Goal: Transaction & Acquisition: Purchase product/service

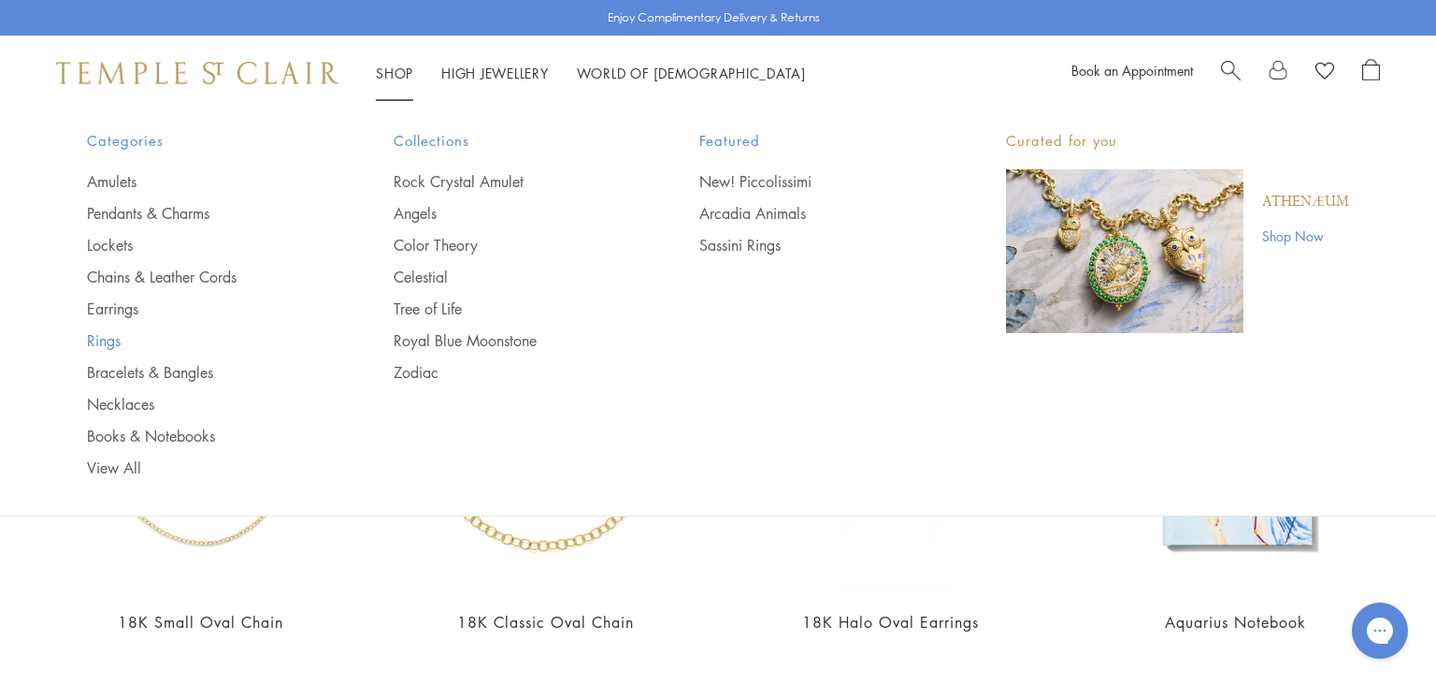
click at [101, 331] on link "Rings" at bounding box center [203, 340] width 232 height 21
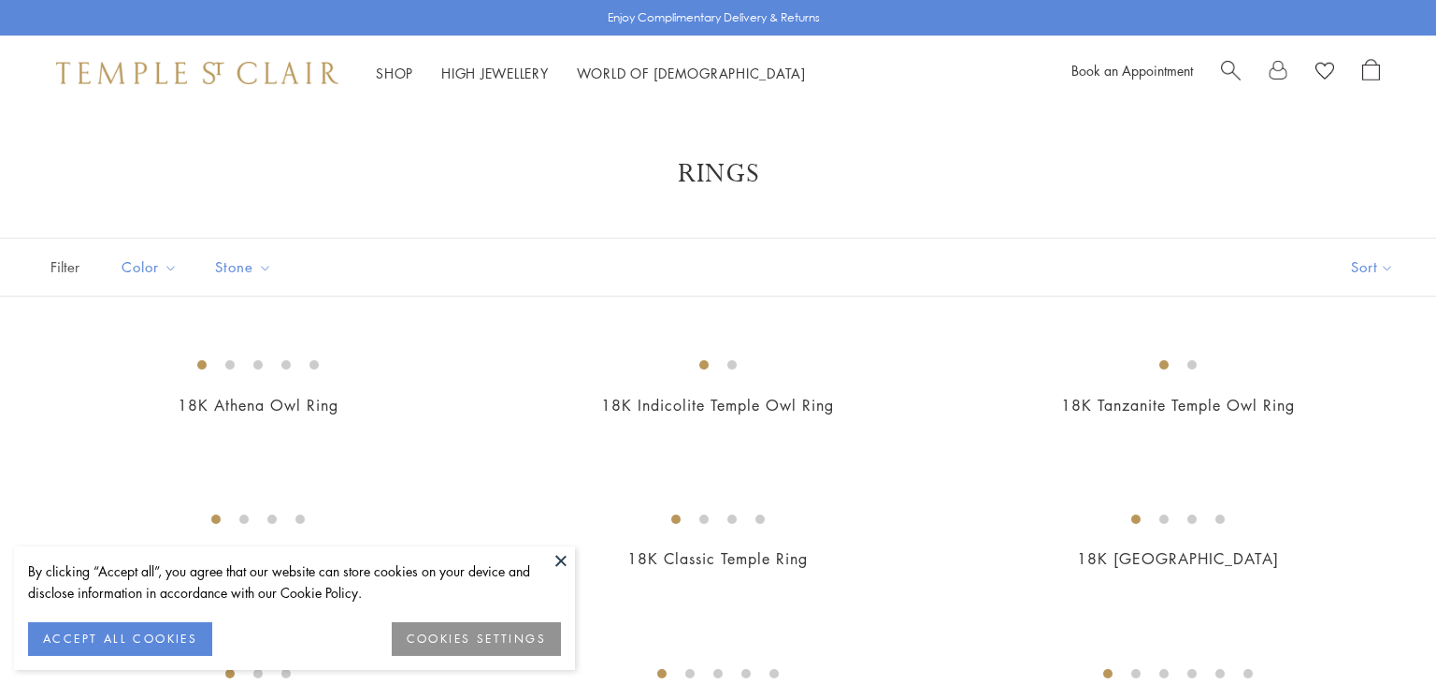
click at [560, 556] on button at bounding box center [561, 560] width 28 height 28
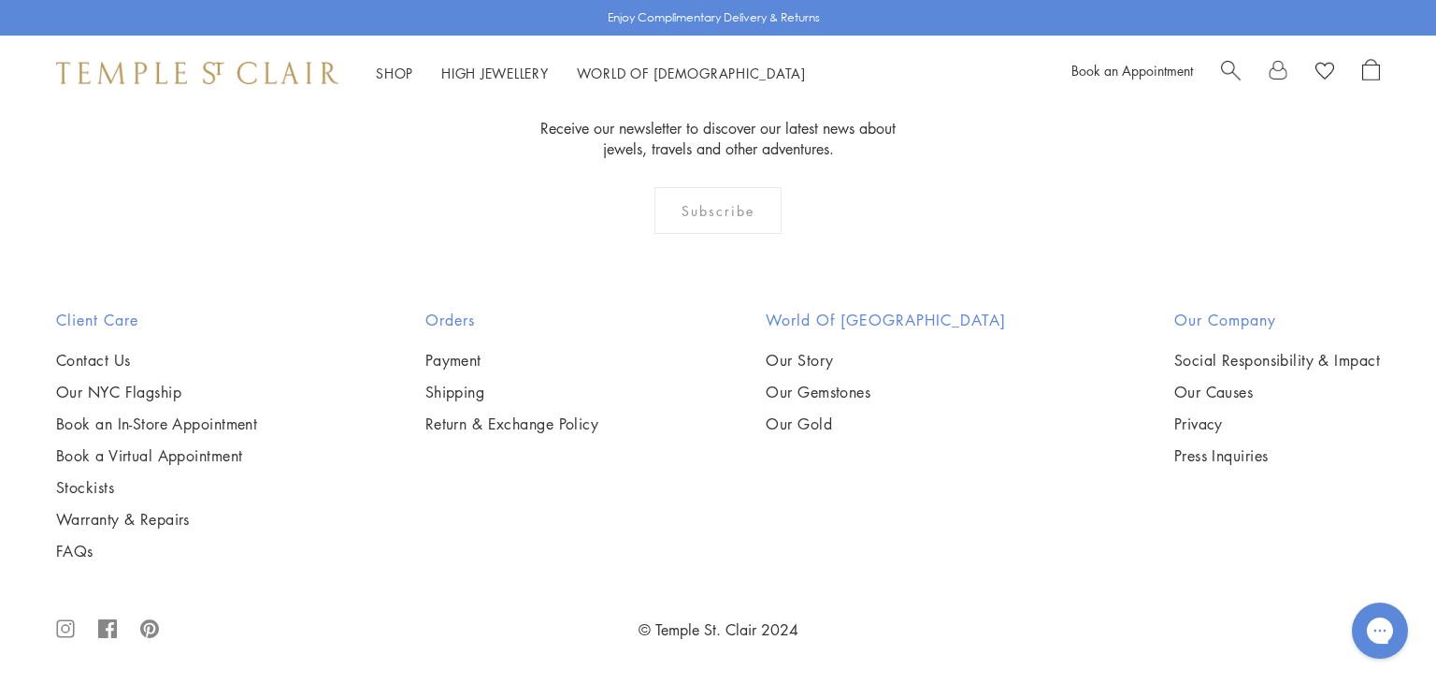
scroll to position [7759, 0]
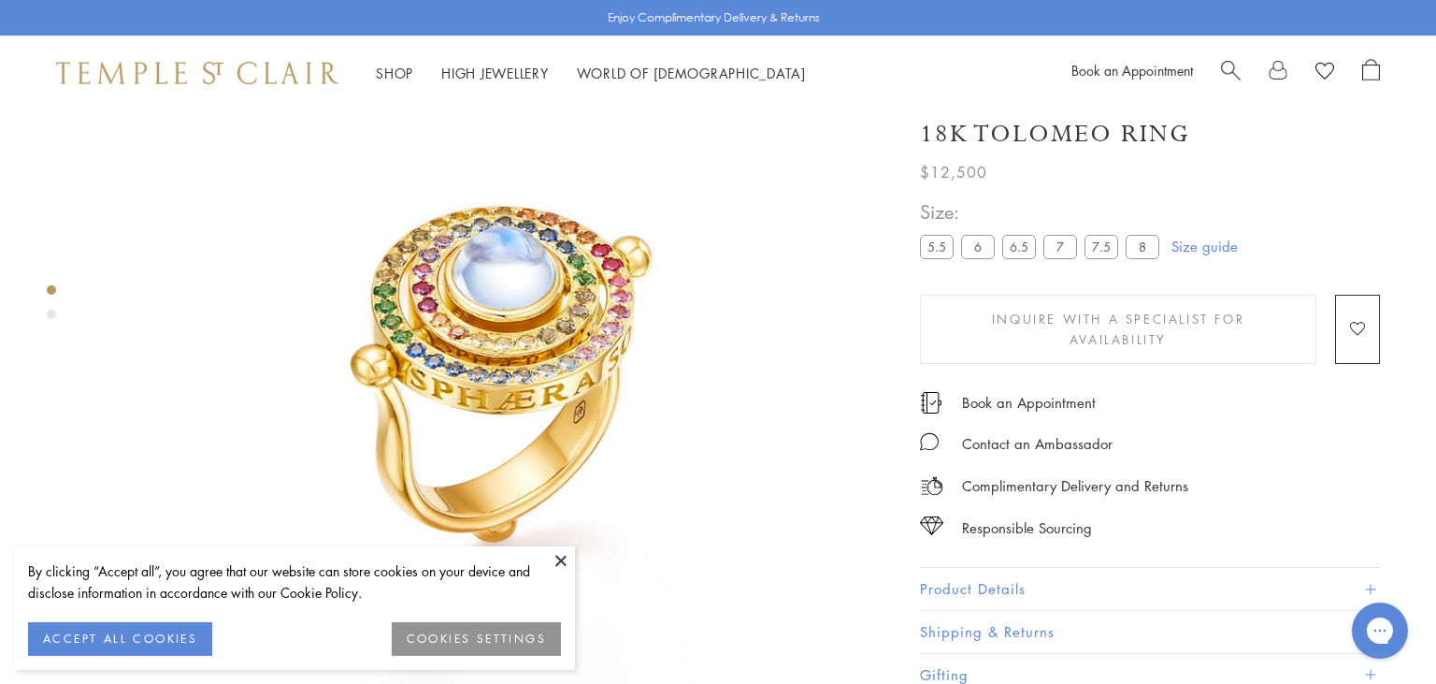
scroll to position [108, 0]
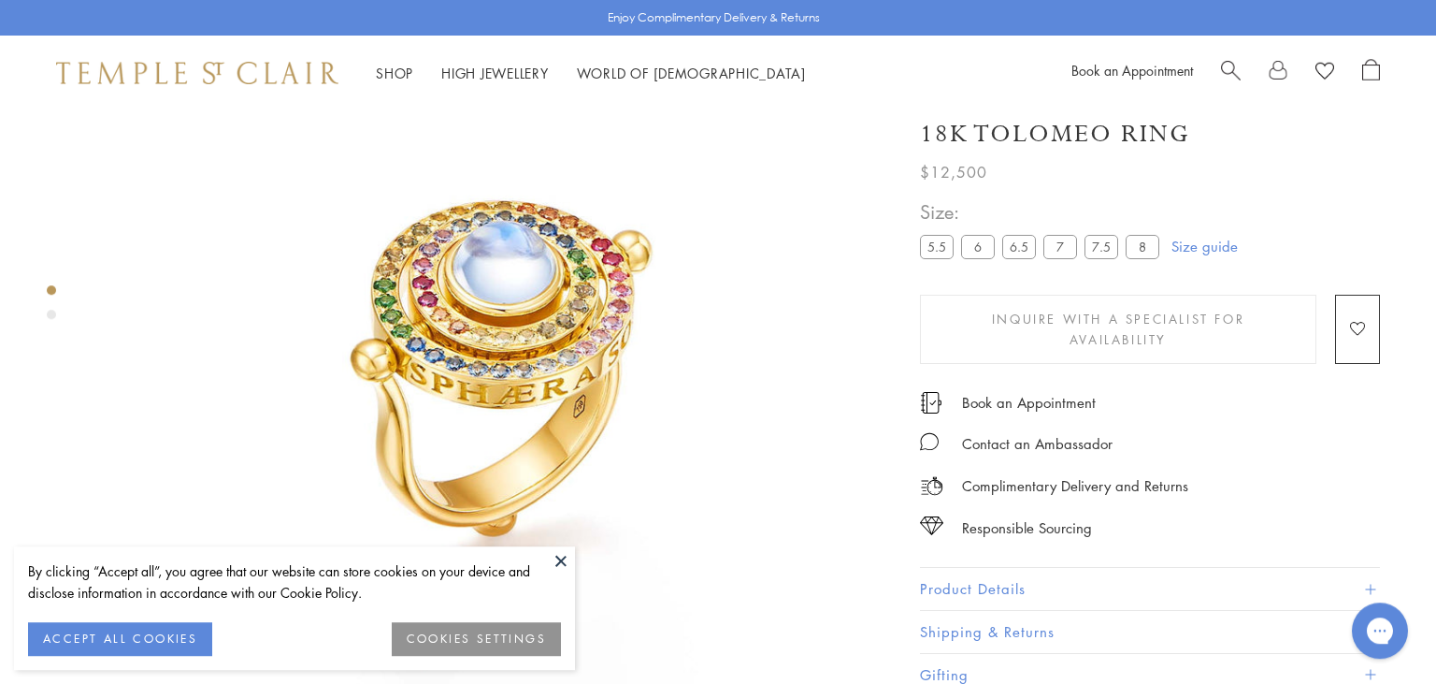
click at [997, 570] on button "Product Details" at bounding box center [1150, 589] width 460 height 42
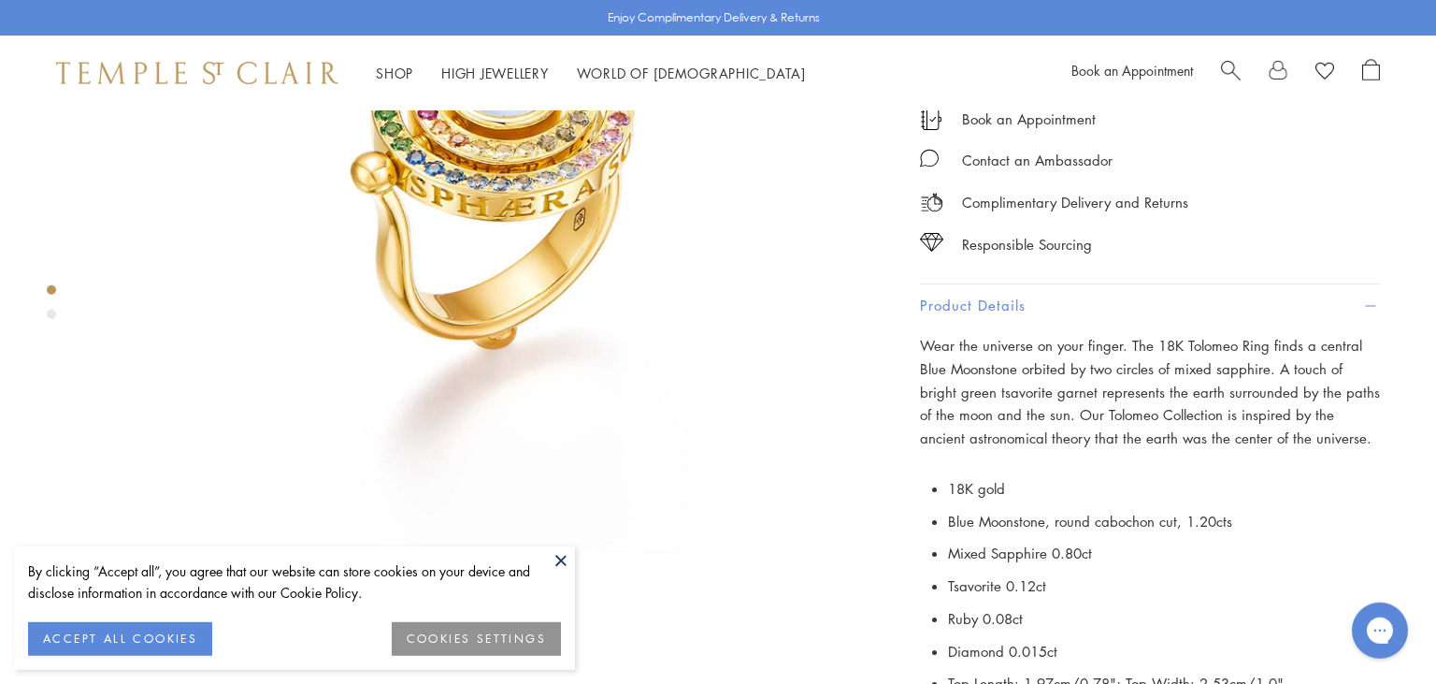
scroll to position [309, 0]
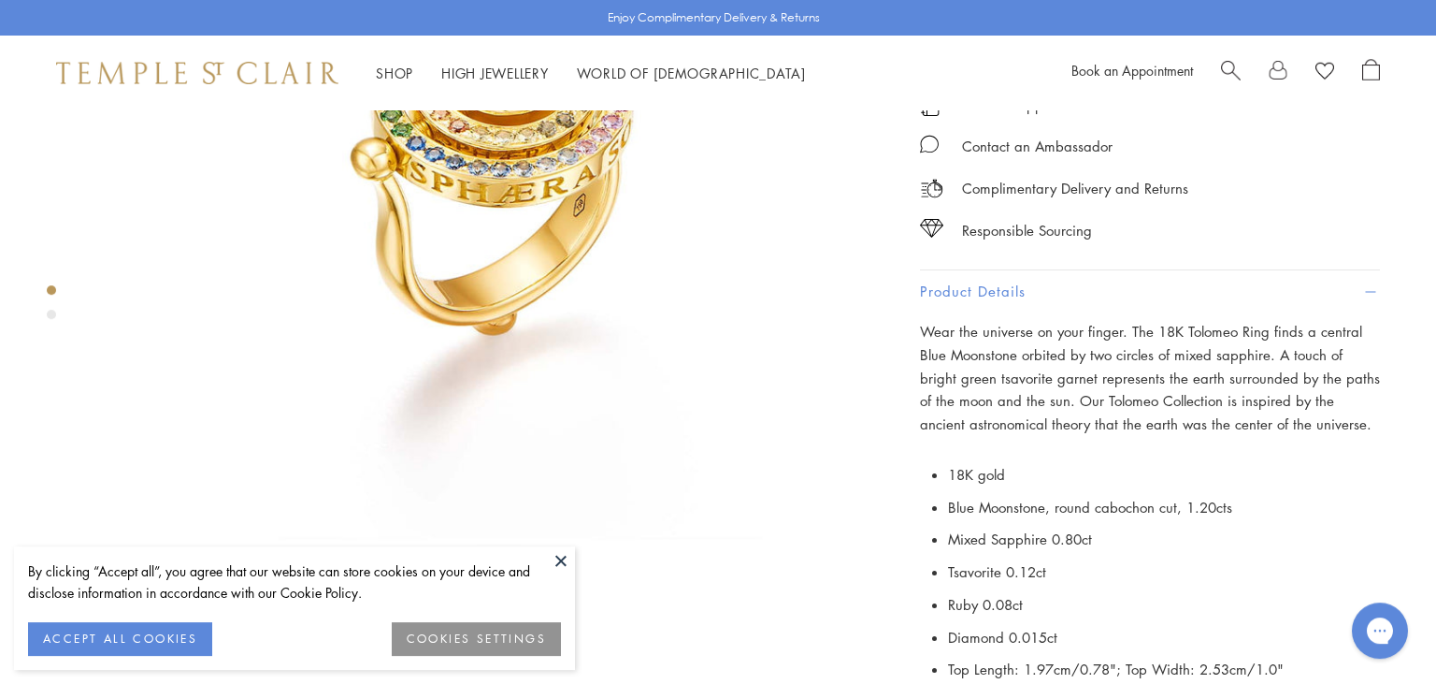
click at [556, 563] on button at bounding box center [561, 560] width 28 height 28
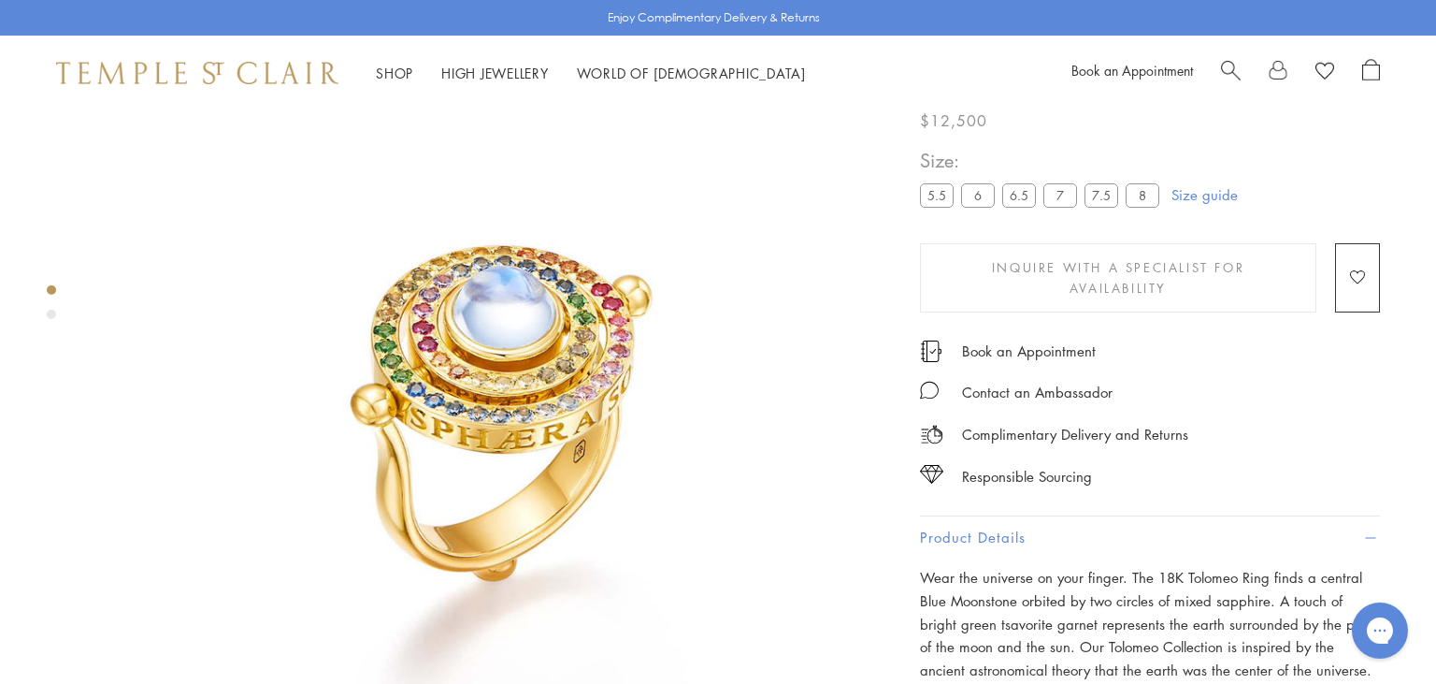
scroll to position [64, 0]
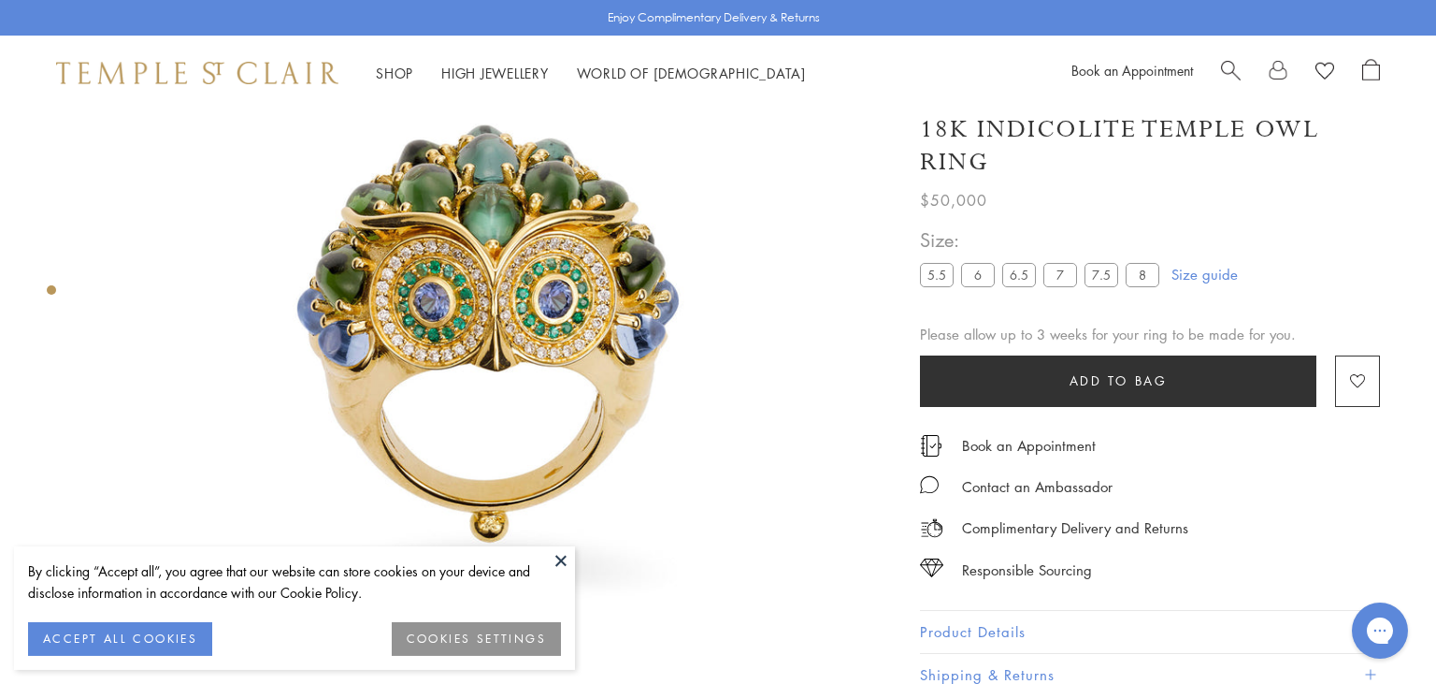
scroll to position [173, 0]
click at [556, 562] on button at bounding box center [561, 560] width 28 height 28
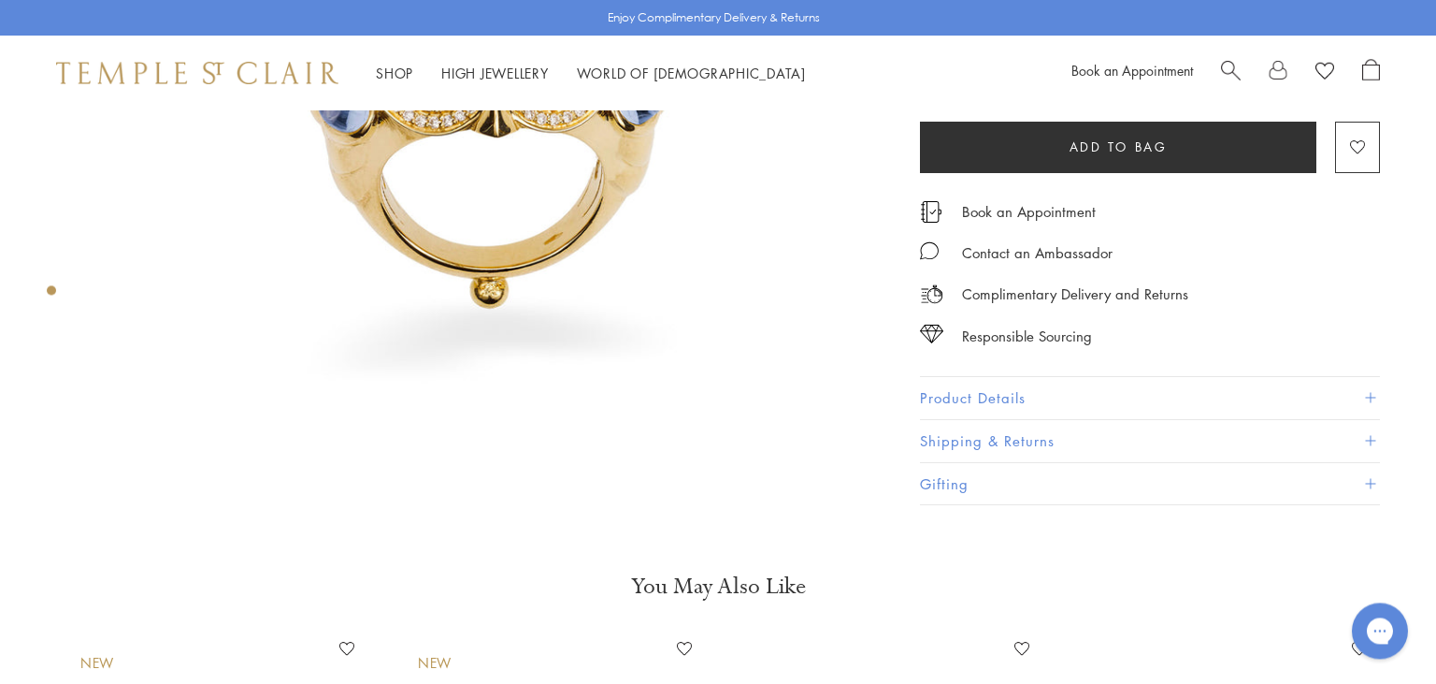
scroll to position [527, 0]
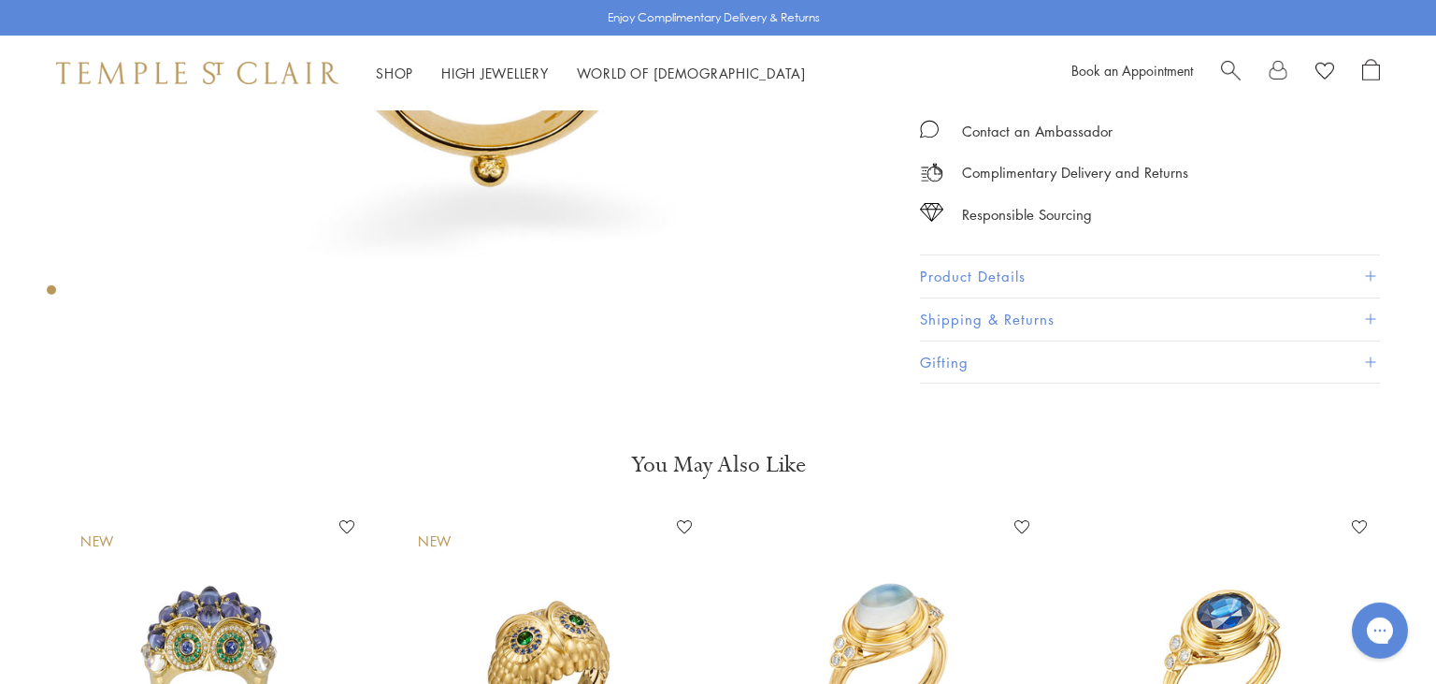
click at [1040, 278] on button "Product Details" at bounding box center [1150, 276] width 460 height 42
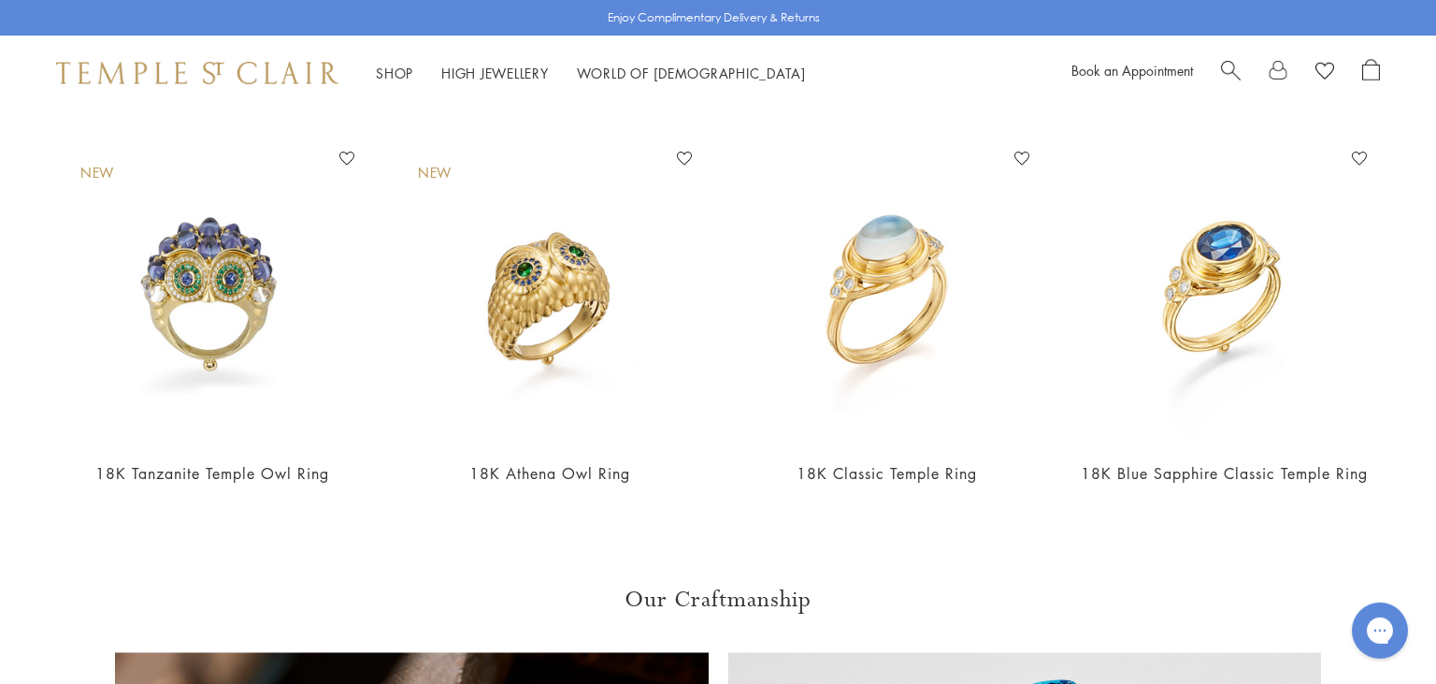
scroll to position [1275, 0]
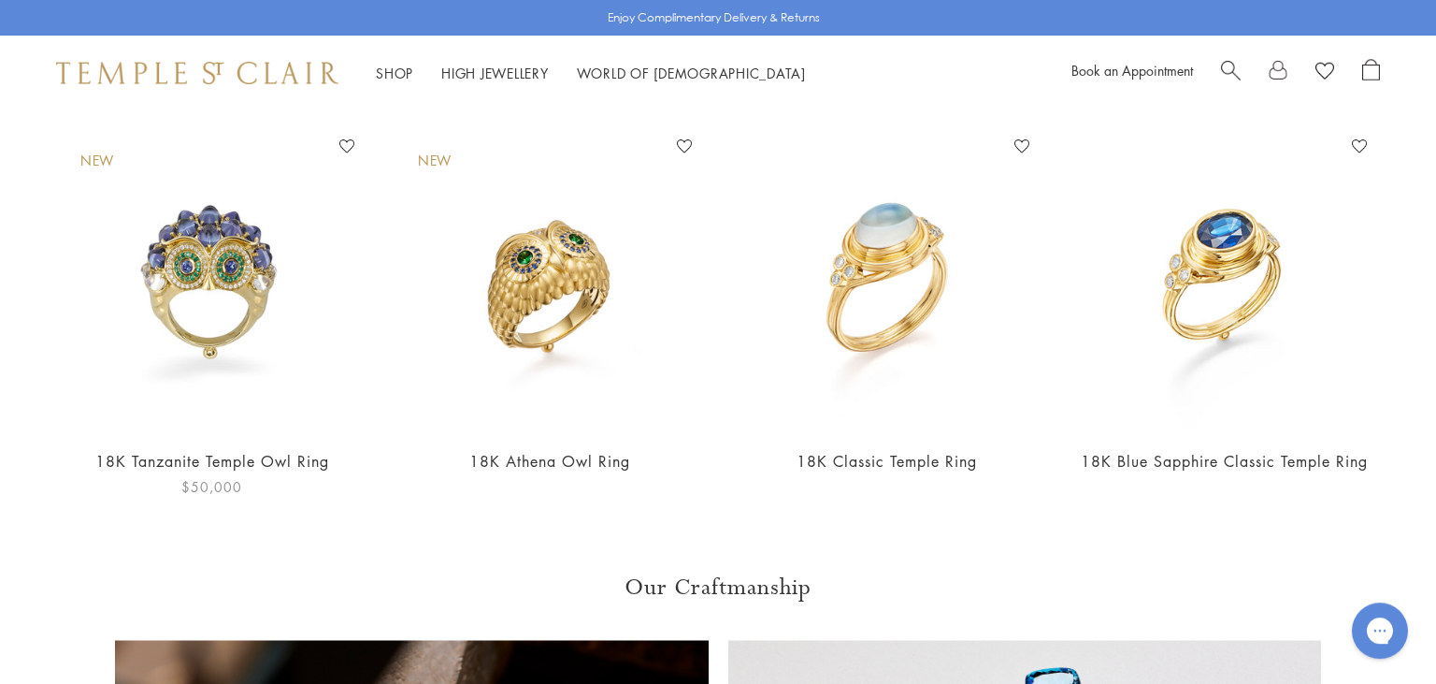
click at [156, 273] on img at bounding box center [212, 282] width 300 height 300
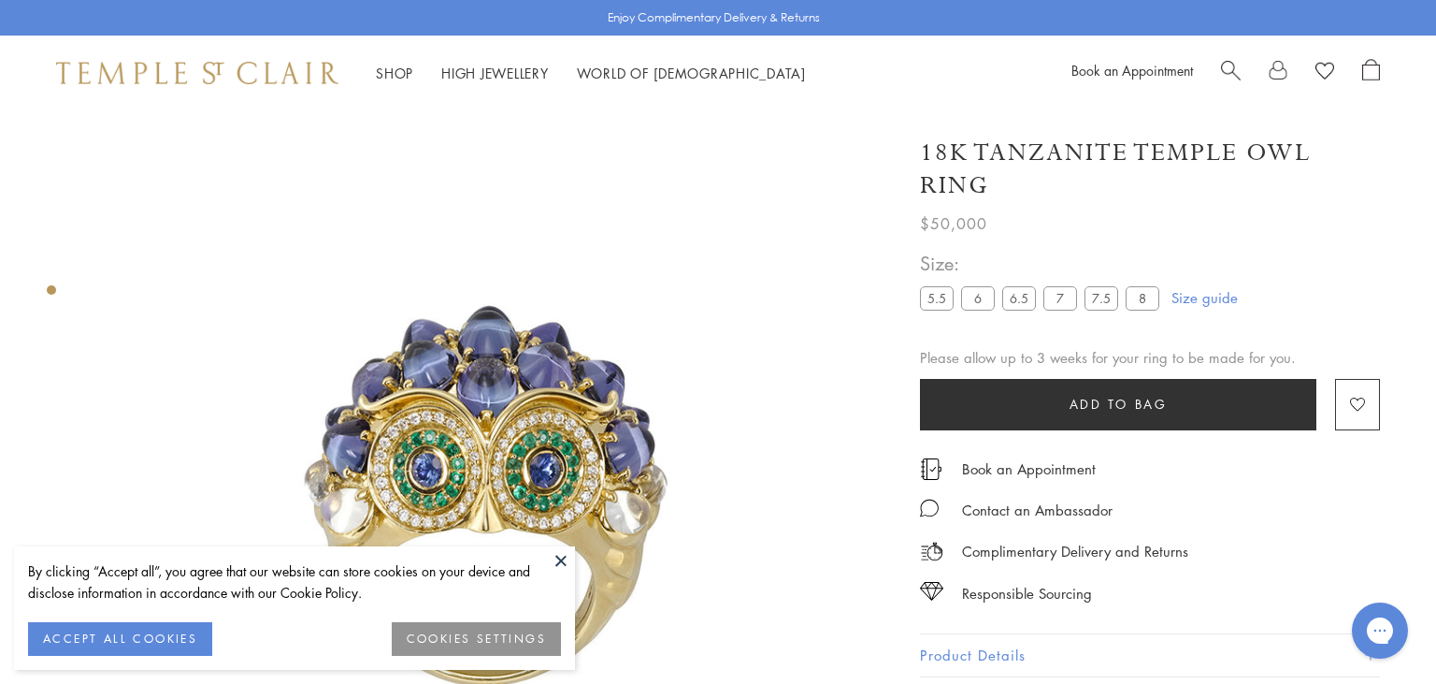
scroll to position [91, 0]
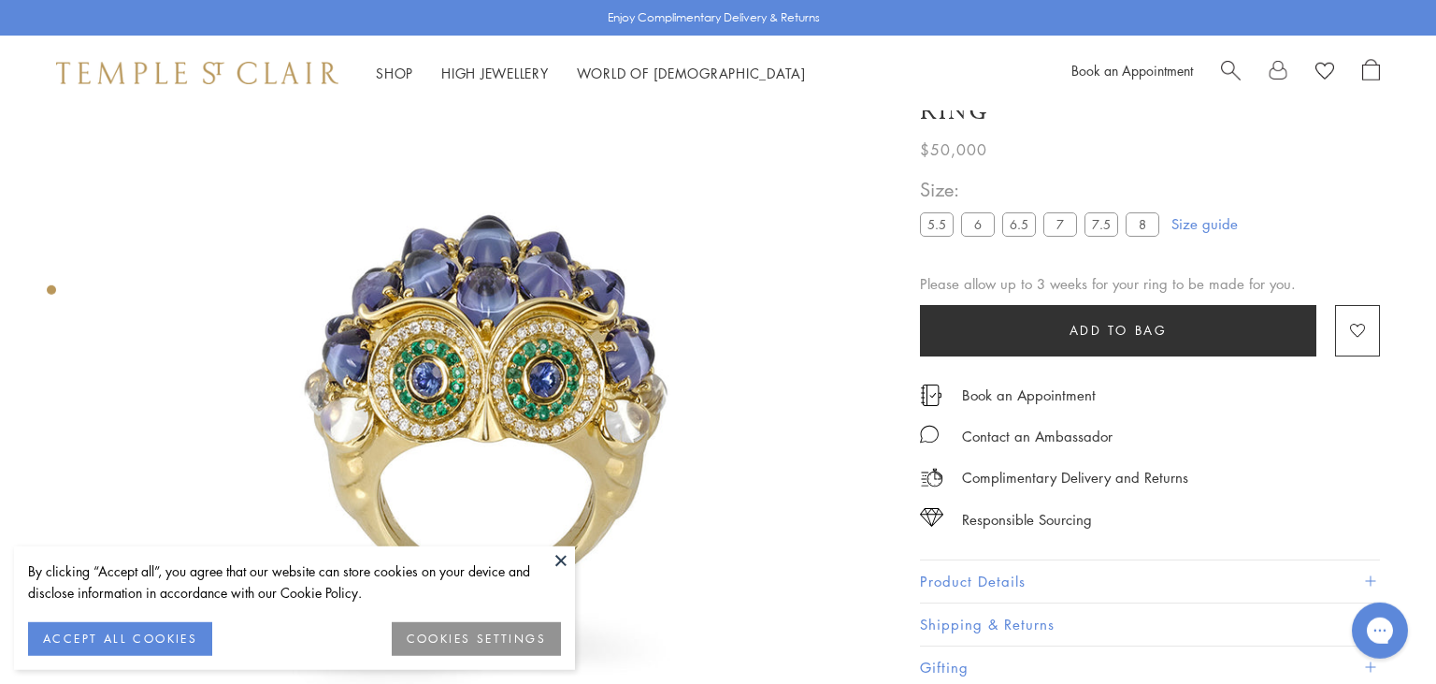
click at [559, 560] on button at bounding box center [561, 560] width 28 height 28
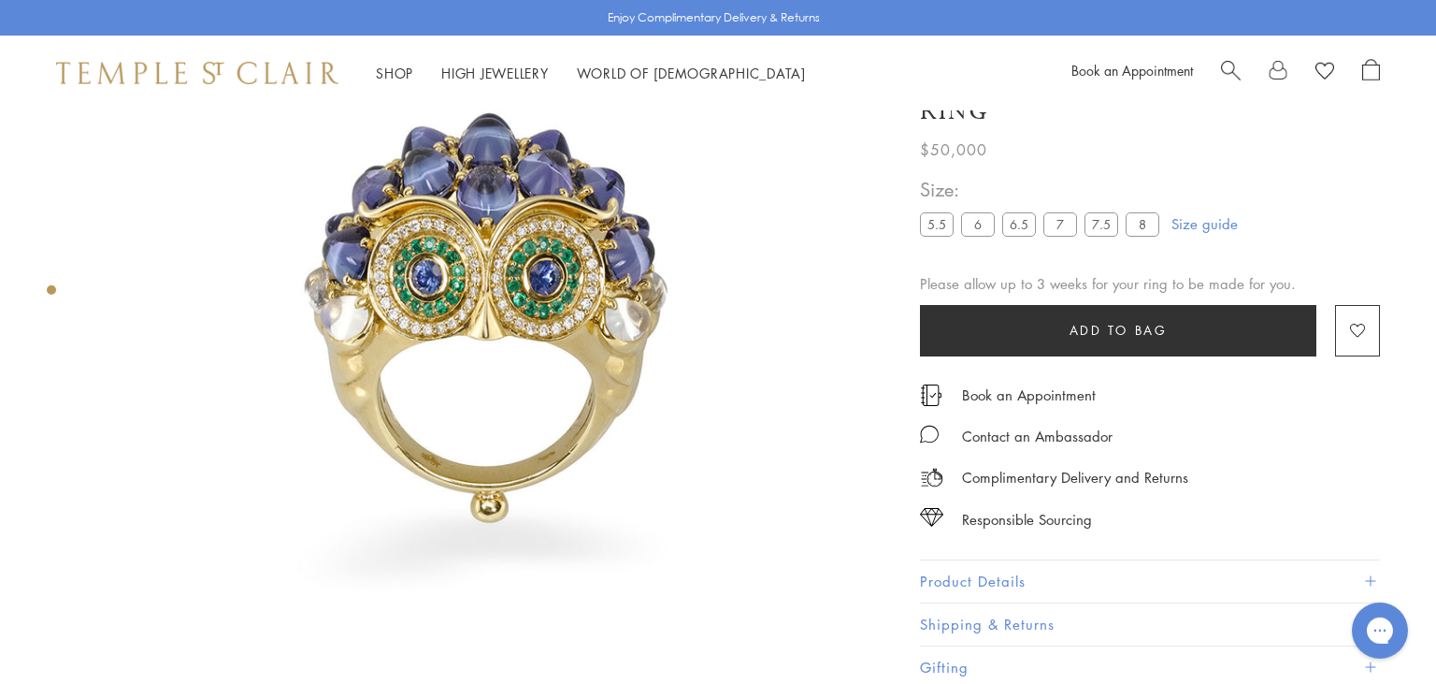
scroll to position [194, 0]
click at [1043, 569] on button "Product Details" at bounding box center [1150, 581] width 460 height 42
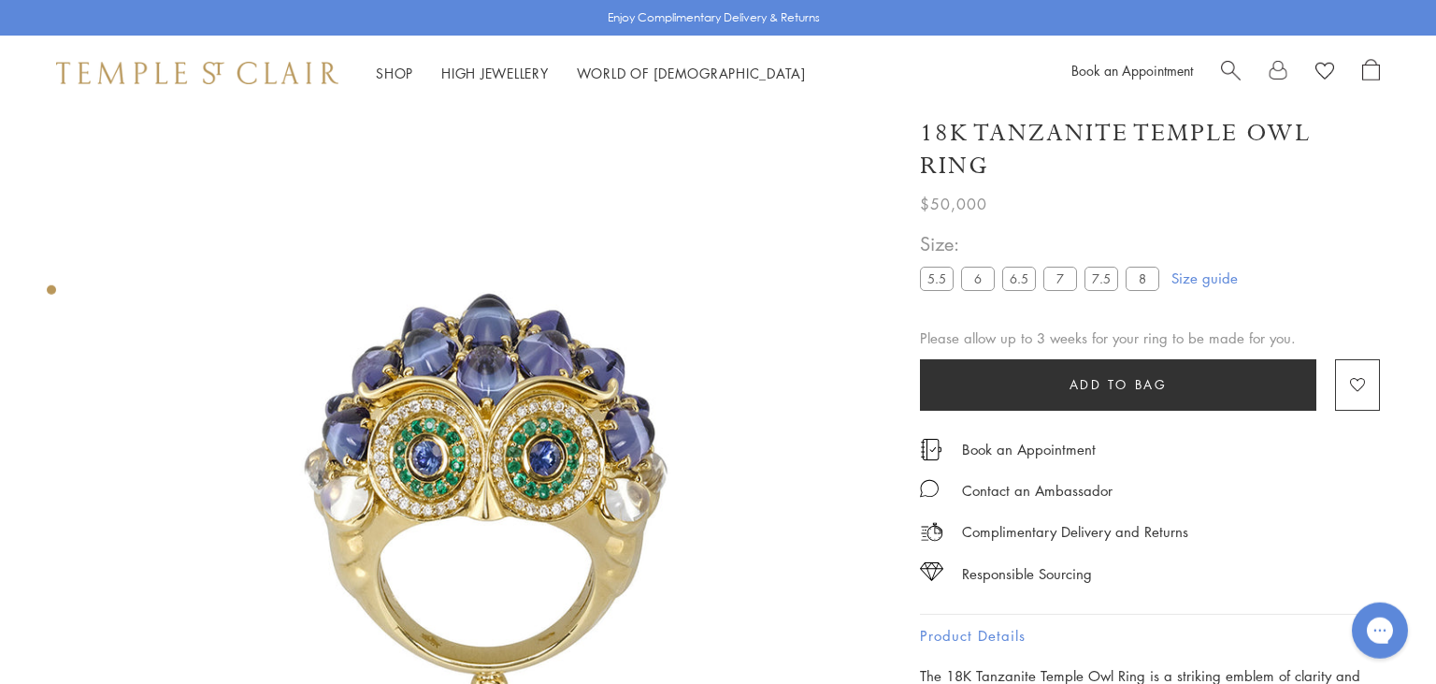
scroll to position [15, 0]
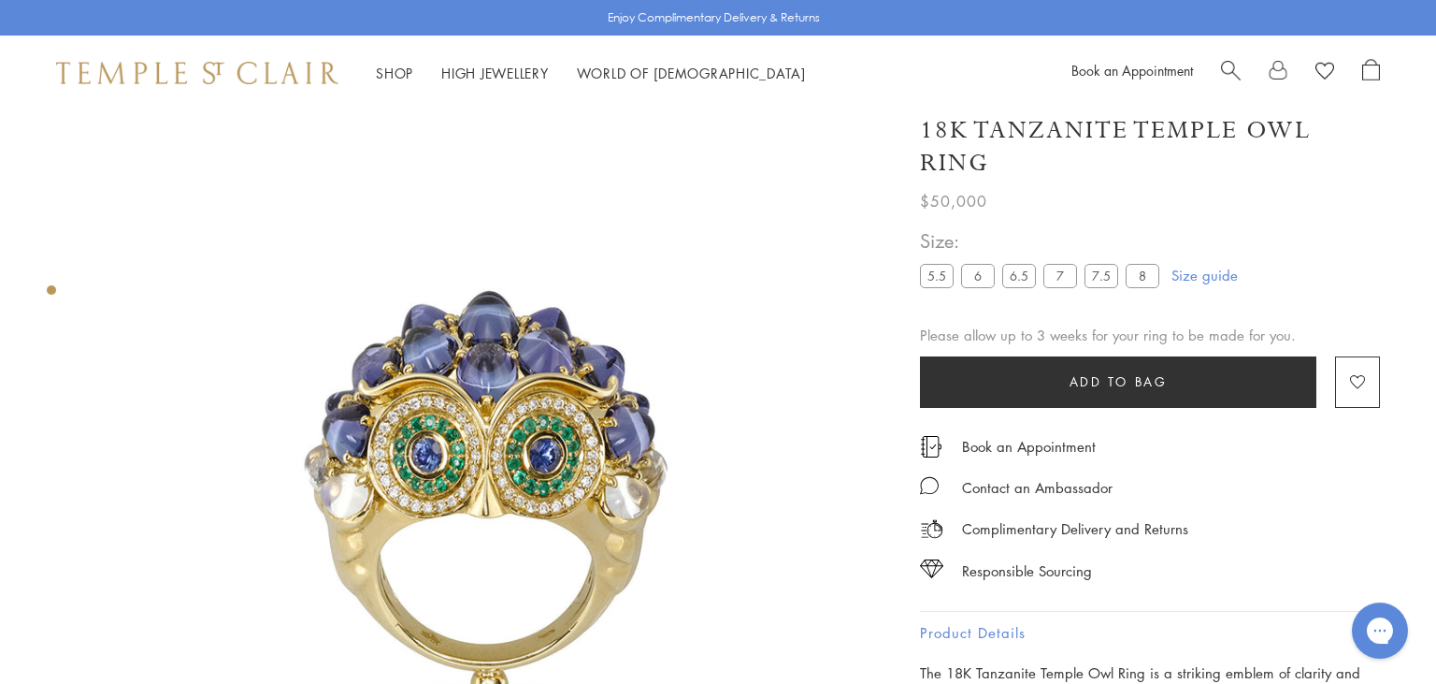
click at [1016, 281] on label "6.5" at bounding box center [1020, 276] width 34 height 23
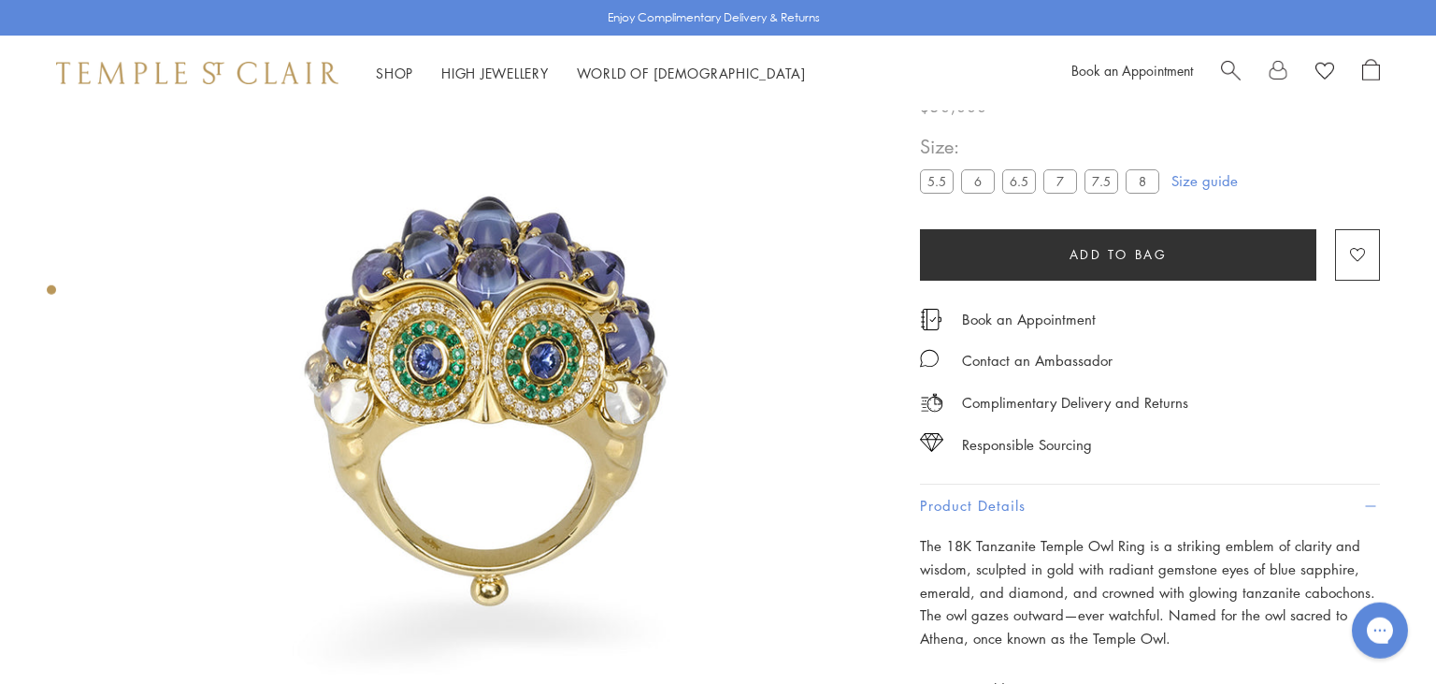
scroll to position [110, 0]
